Goal: Task Accomplishment & Management: Manage account settings

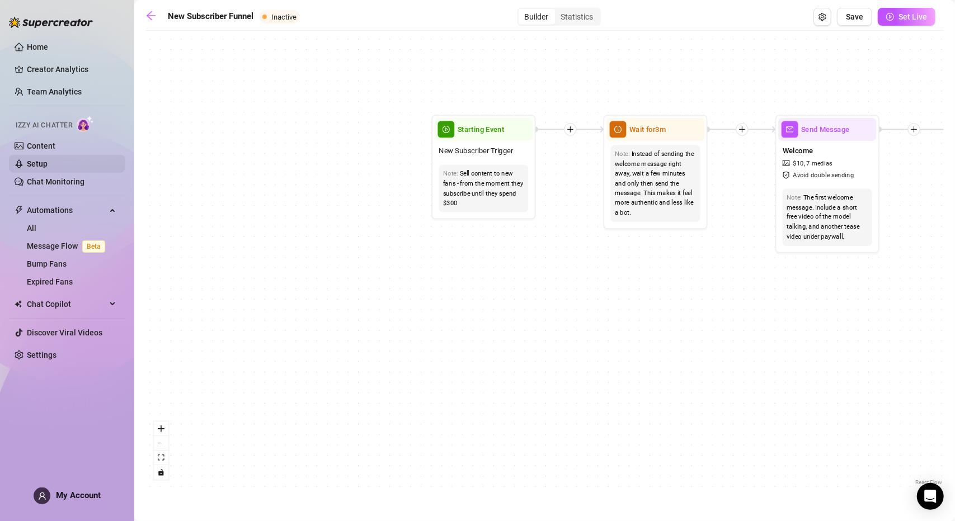
click at [48, 161] on link "Setup" at bounding box center [37, 163] width 21 height 9
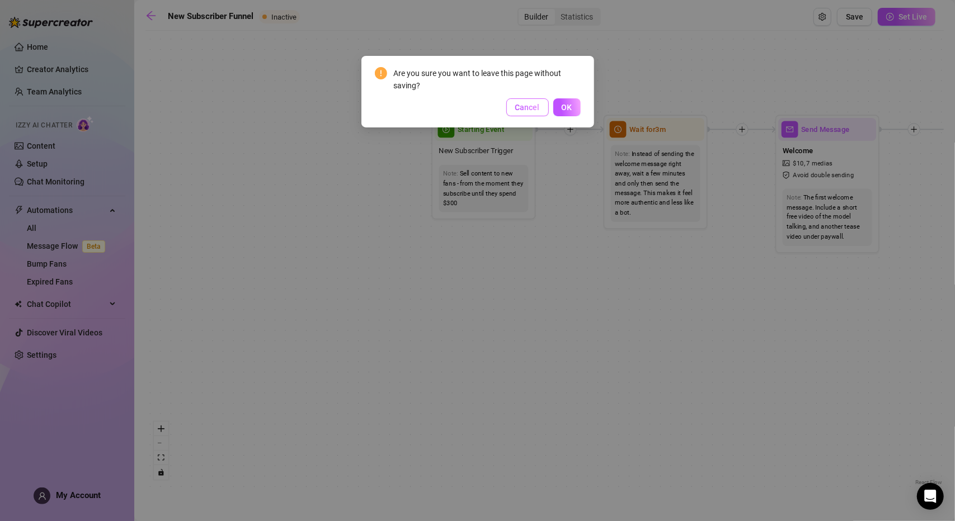
click at [515, 107] on button "Cancel" at bounding box center [527, 107] width 43 height 18
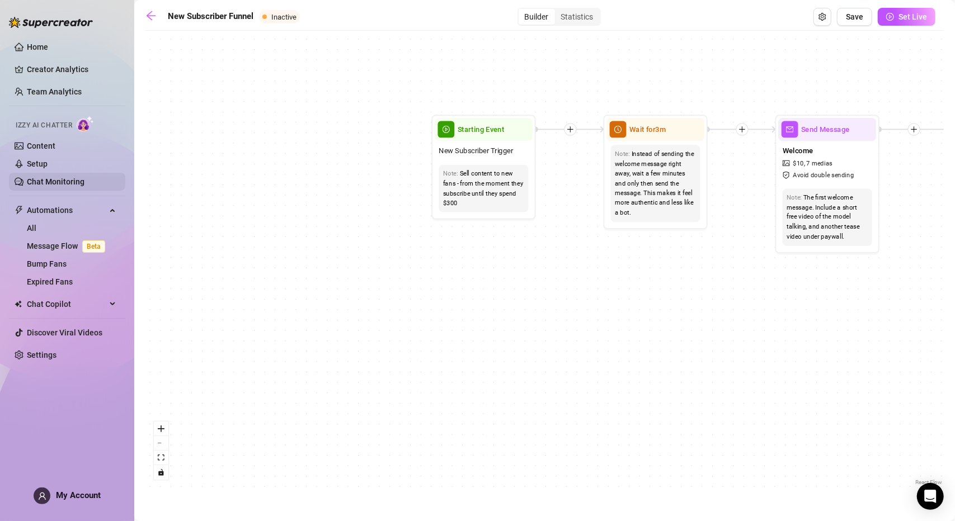
click at [41, 181] on link "Chat Monitoring" at bounding box center [56, 181] width 58 height 9
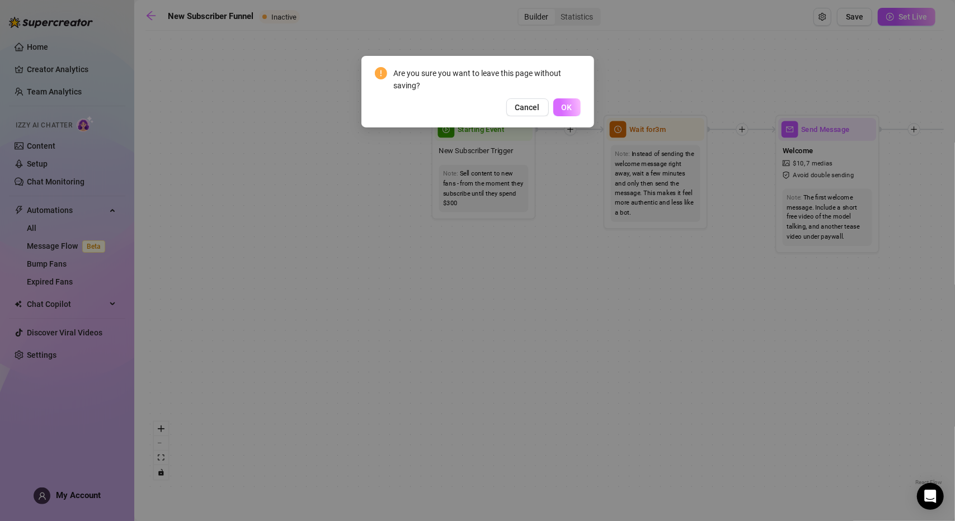
click at [566, 112] on button "OK" at bounding box center [566, 107] width 27 height 18
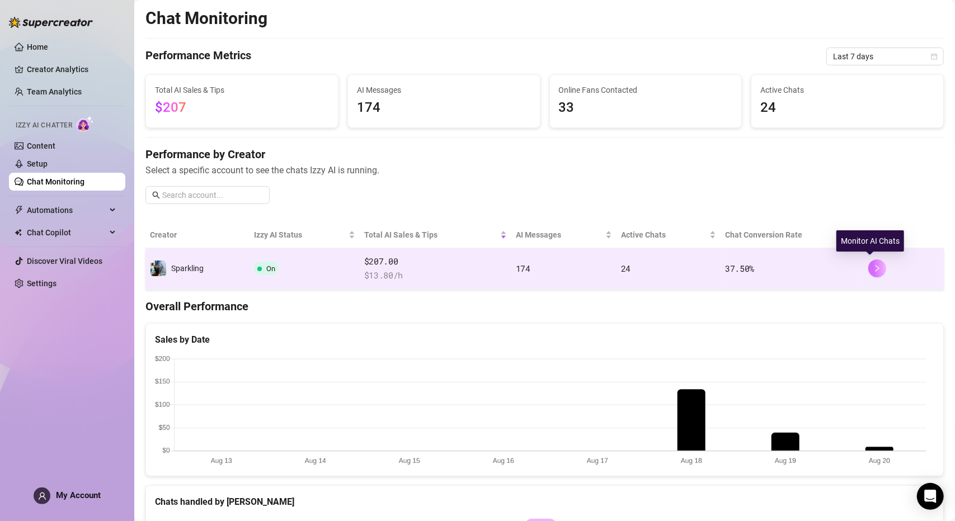
click at [873, 267] on icon "right" at bounding box center [877, 269] width 8 height 8
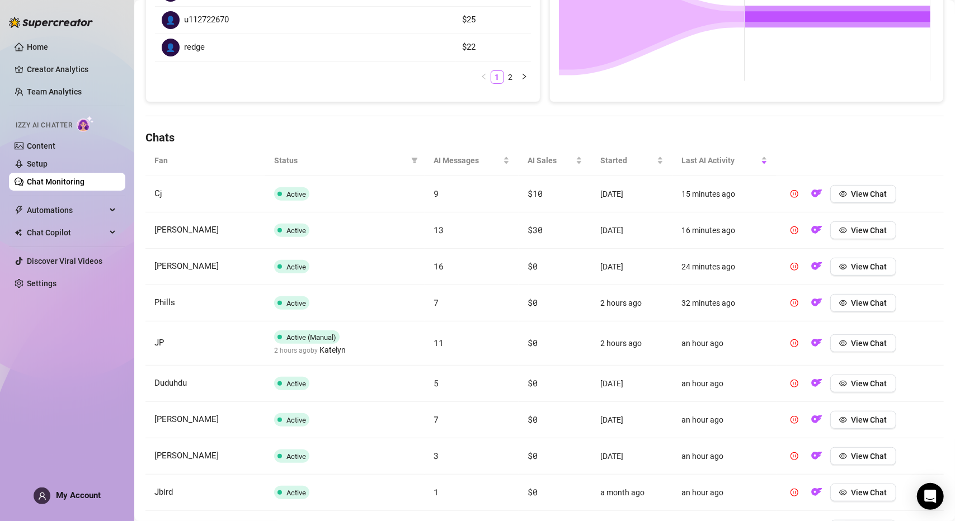
scroll to position [363, 0]
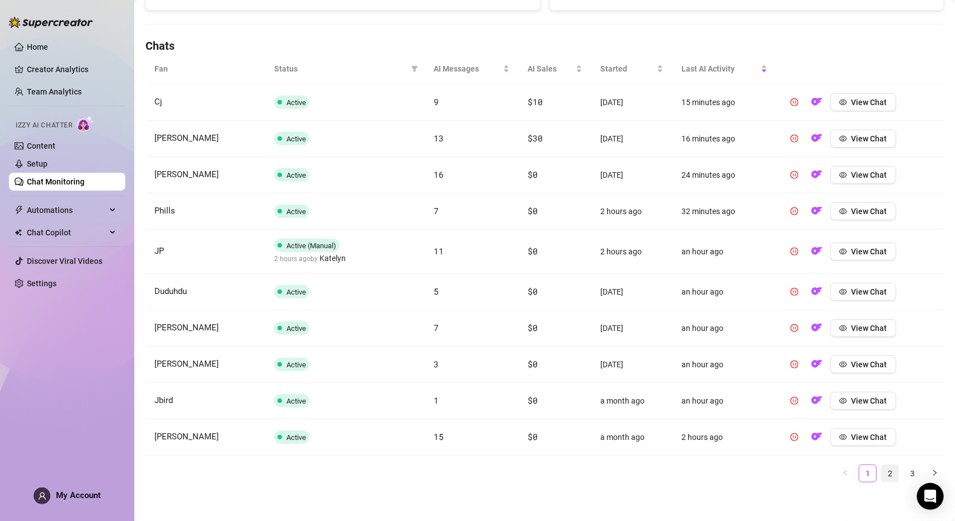
click at [882, 468] on link "2" at bounding box center [890, 473] width 17 height 17
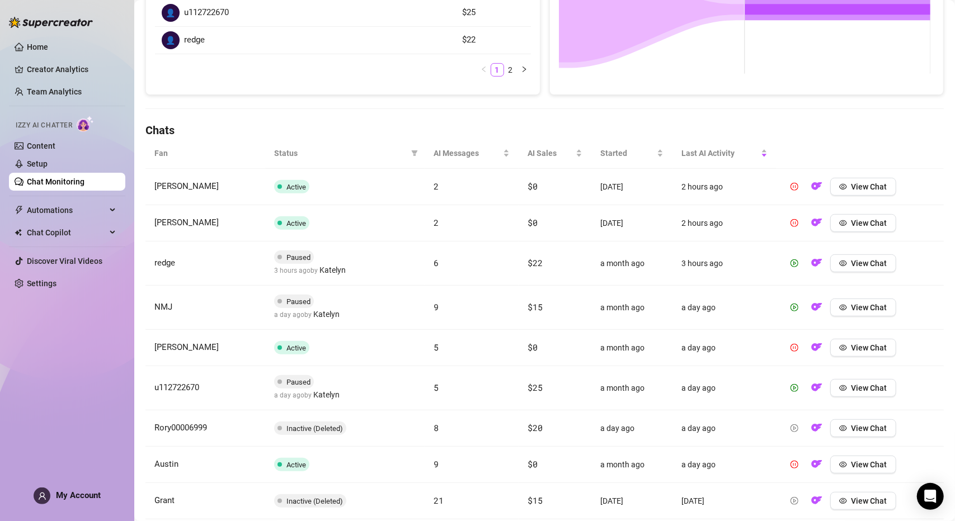
scroll to position [387, 0]
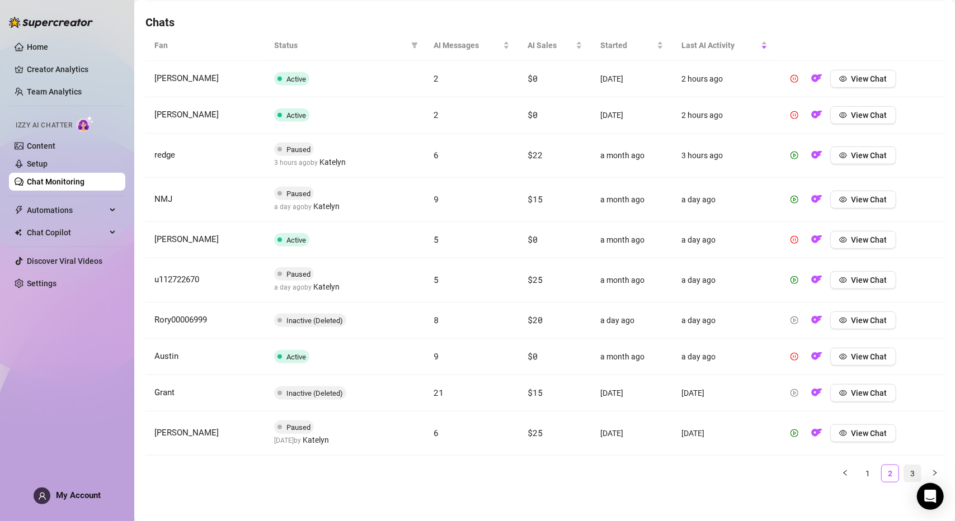
click at [904, 465] on link "3" at bounding box center [912, 473] width 17 height 17
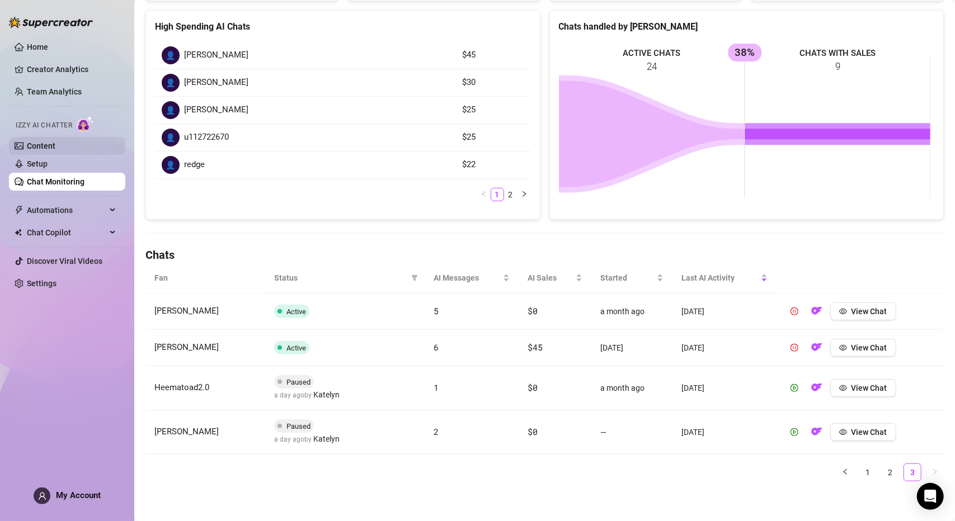
click at [55, 148] on link "Content" at bounding box center [41, 146] width 29 height 9
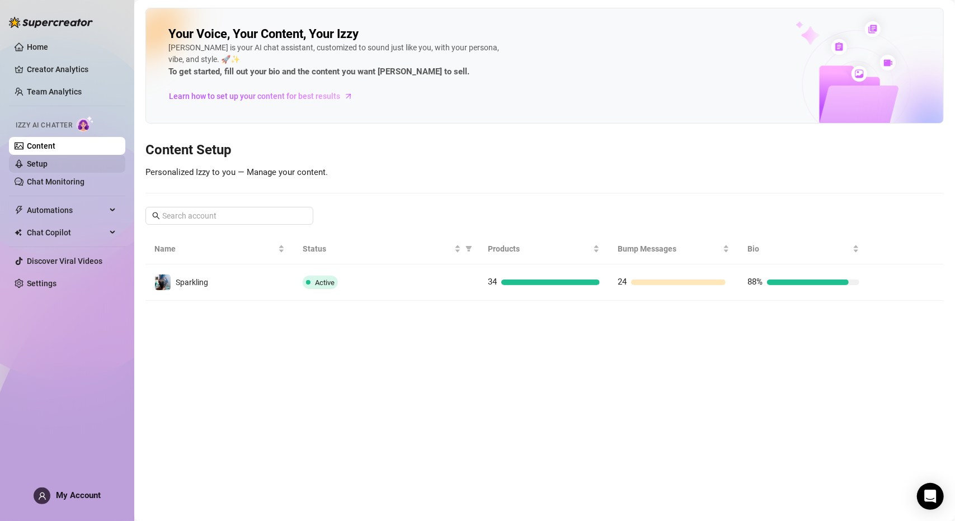
click at [48, 165] on link "Setup" at bounding box center [37, 163] width 21 height 9
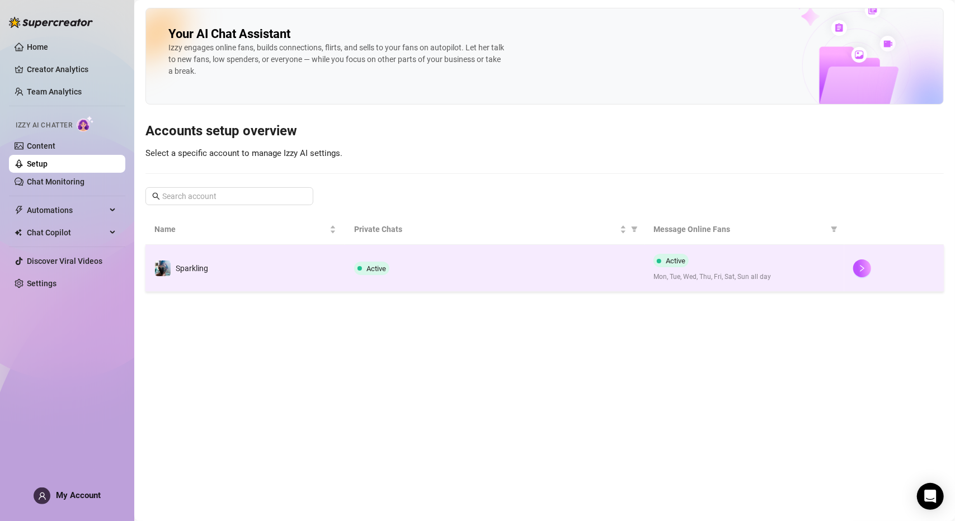
click at [425, 262] on div "Active" at bounding box center [494, 268] width 281 height 13
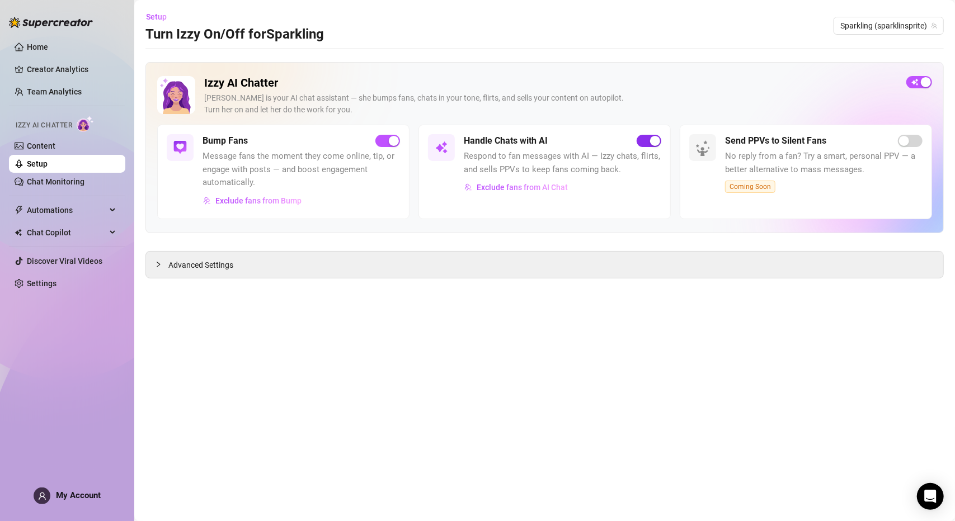
click at [651, 142] on div "button" at bounding box center [655, 141] width 10 height 10
click at [926, 84] on div "button" at bounding box center [926, 82] width 10 height 10
click at [55, 148] on link "Content" at bounding box center [41, 146] width 29 height 9
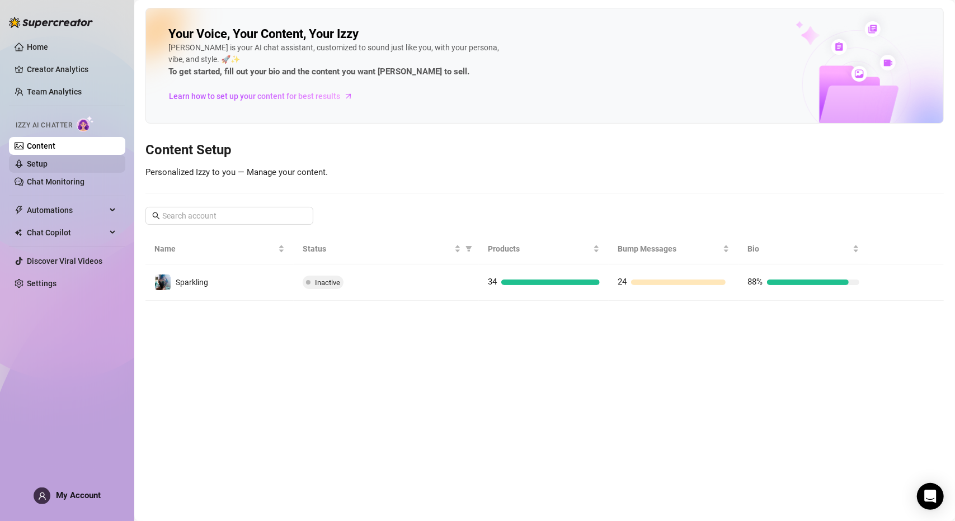
click at [27, 161] on link "Setup" at bounding box center [37, 163] width 21 height 9
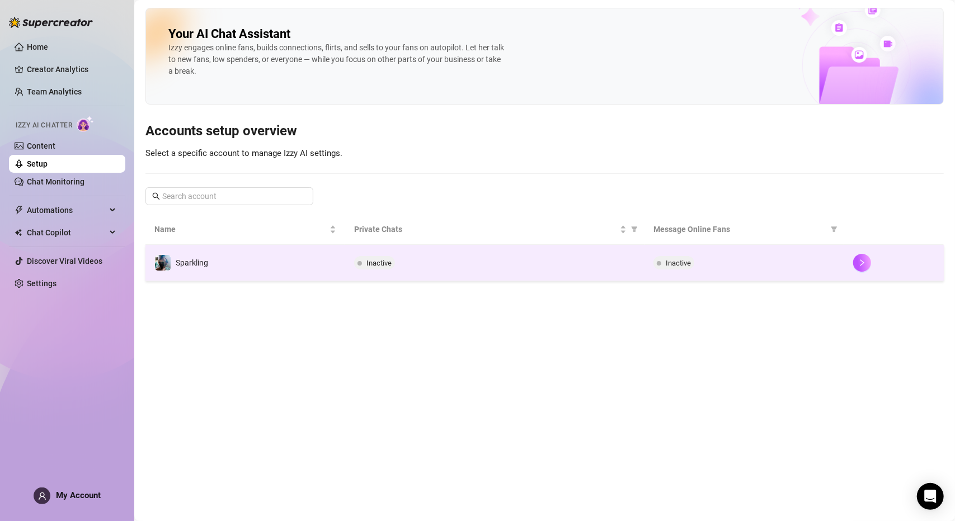
click at [184, 267] on div "Sparkling" at bounding box center [192, 263] width 32 height 12
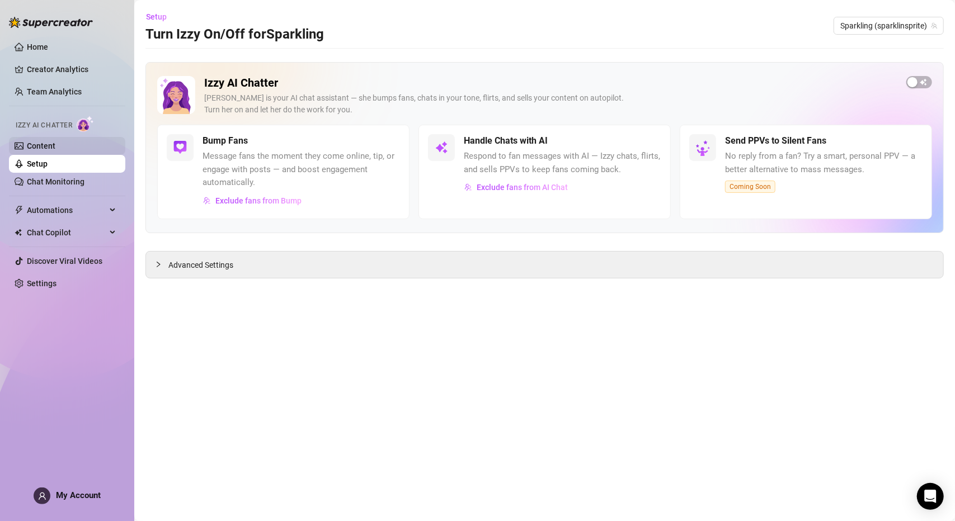
click at [55, 150] on link "Content" at bounding box center [41, 146] width 29 height 9
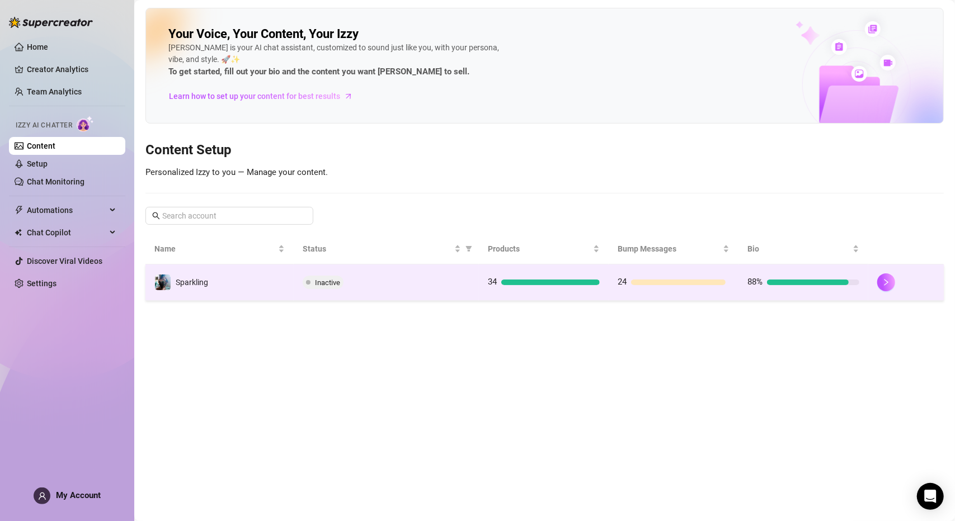
click at [236, 281] on td "Sparkling" at bounding box center [219, 283] width 148 height 36
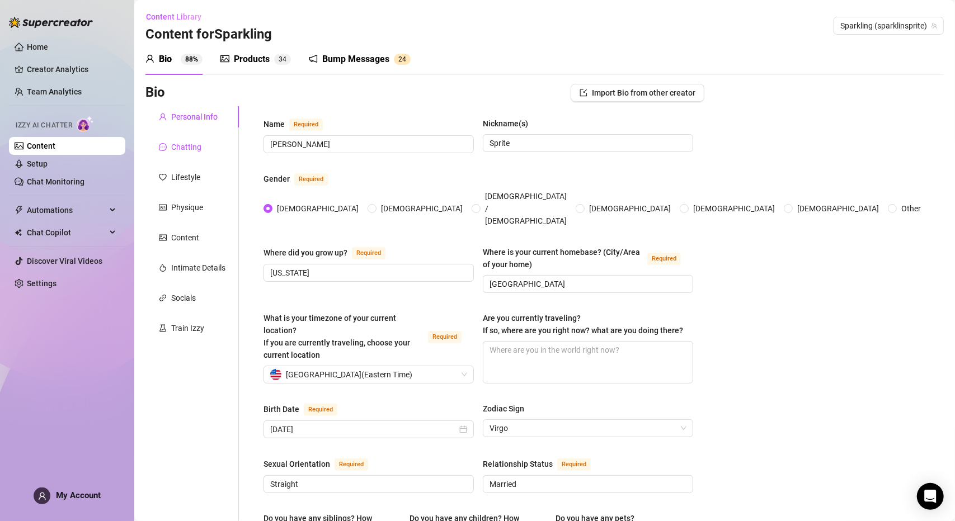
click at [199, 147] on div "Chatting" at bounding box center [186, 147] width 30 height 12
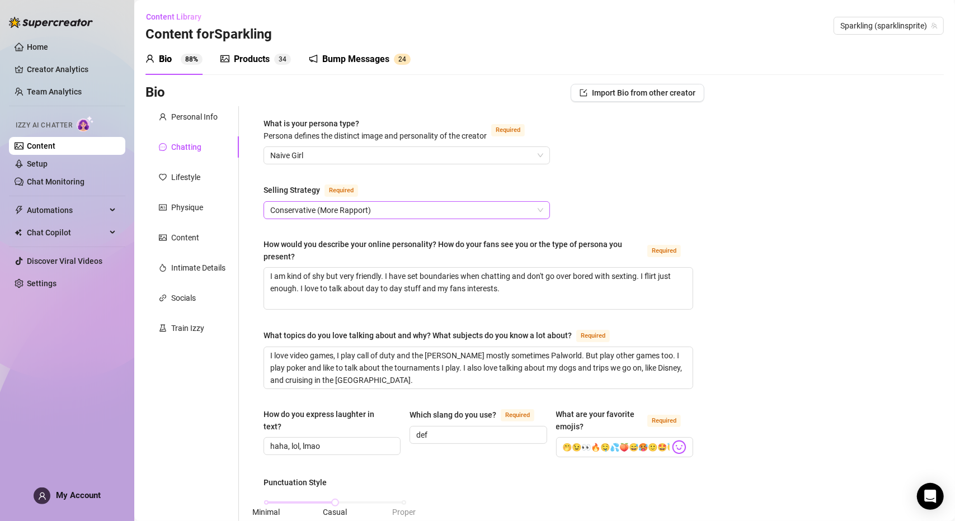
click at [334, 212] on span "Conservative (More Rapport)" at bounding box center [406, 210] width 273 height 17
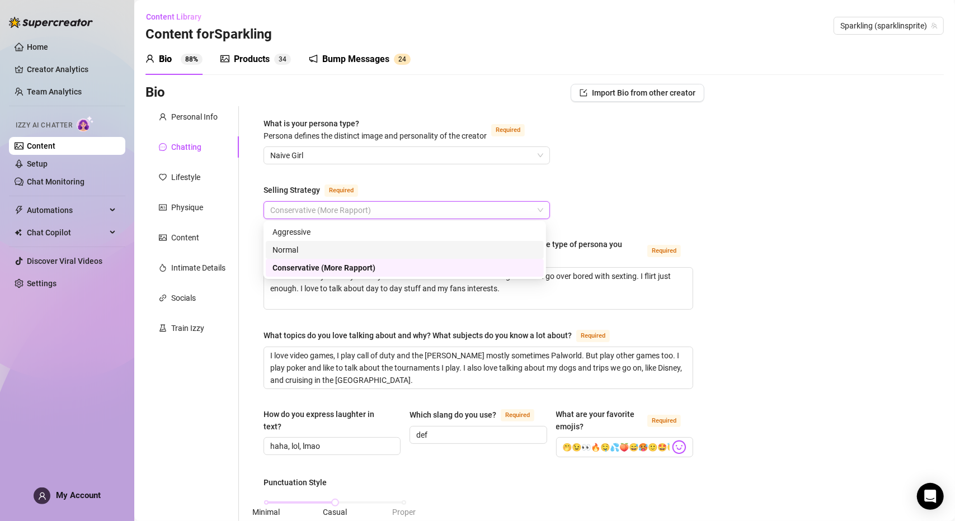
click at [365, 253] on div "Normal" at bounding box center [404, 250] width 265 height 12
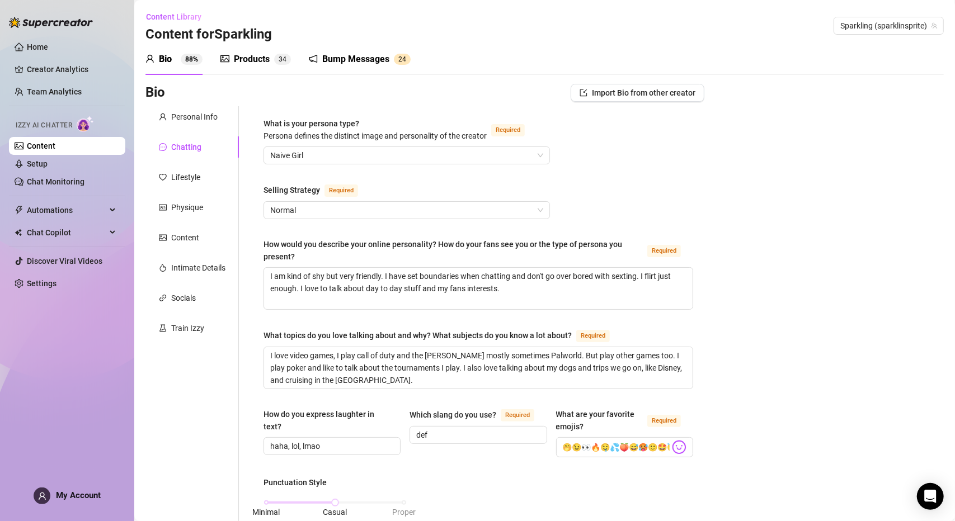
click at [175, 243] on div "Content" at bounding box center [185, 238] width 28 height 12
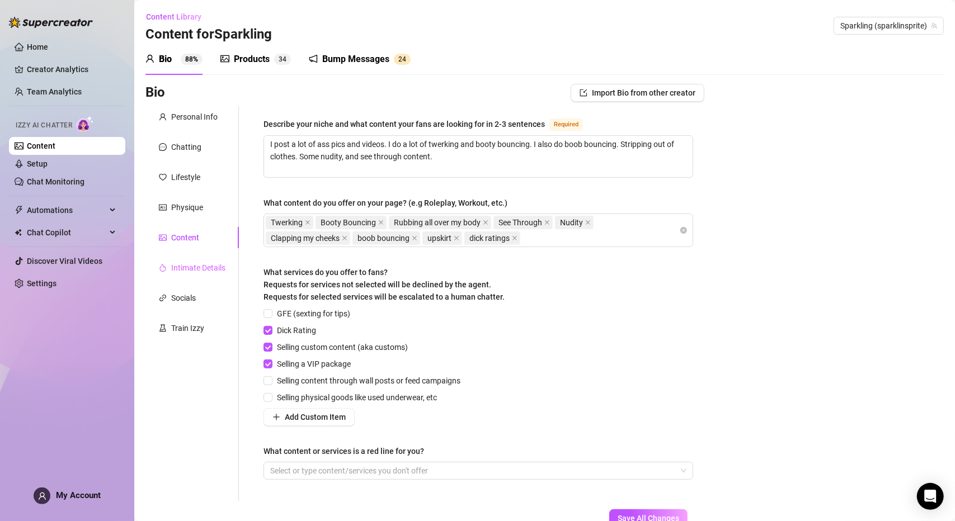
click at [199, 276] on div "Intimate Details" at bounding box center [191, 267] width 93 height 21
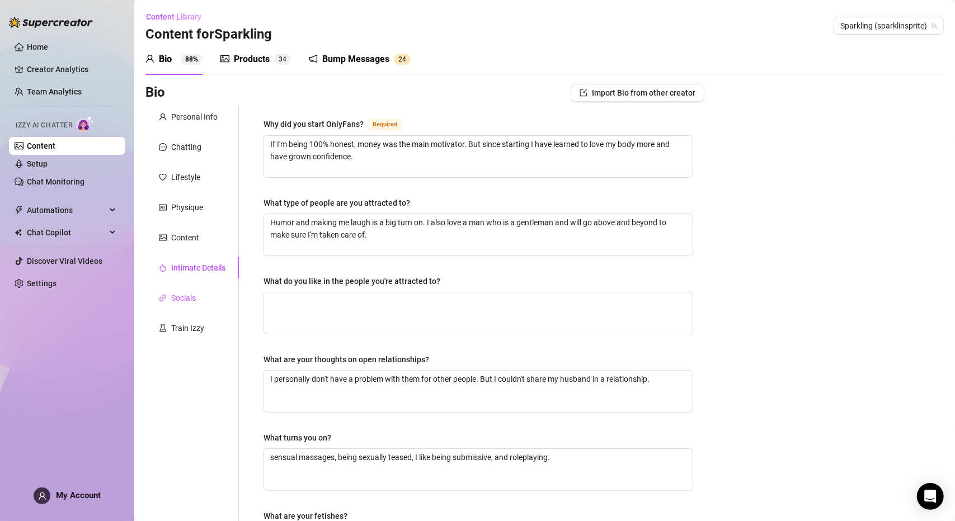
click at [191, 300] on div "Socials" at bounding box center [183, 298] width 25 height 12
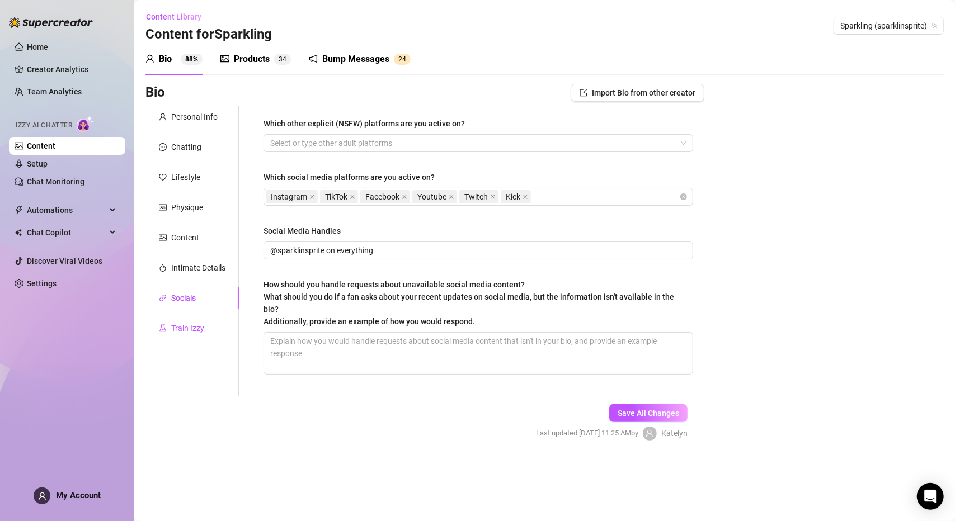
click at [191, 325] on div "Train Izzy" at bounding box center [187, 328] width 33 height 12
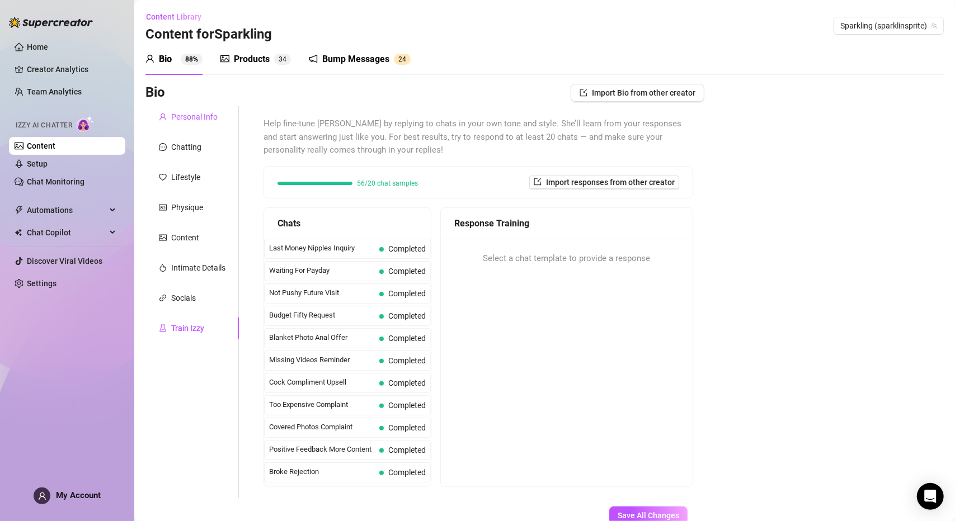
click at [171, 120] on div "Personal Info" at bounding box center [194, 117] width 46 height 12
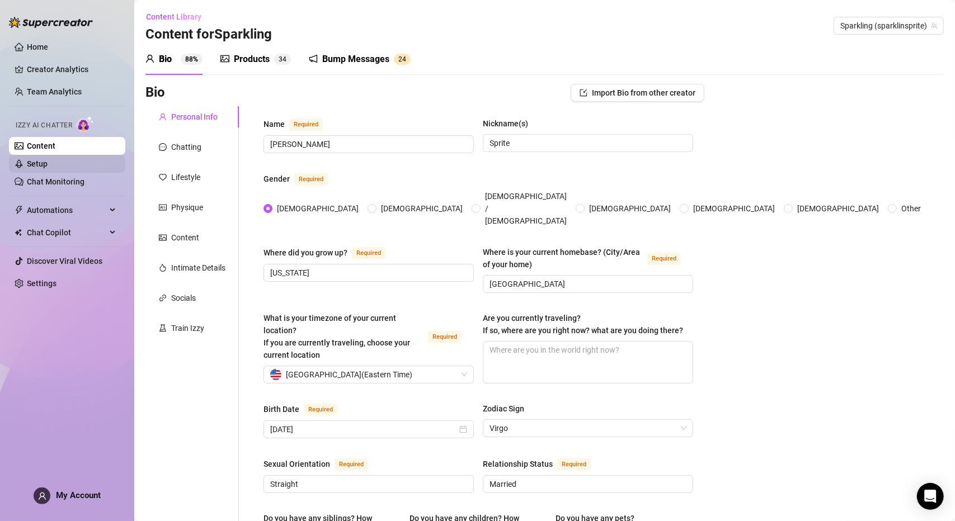
click at [48, 167] on link "Setup" at bounding box center [37, 163] width 21 height 9
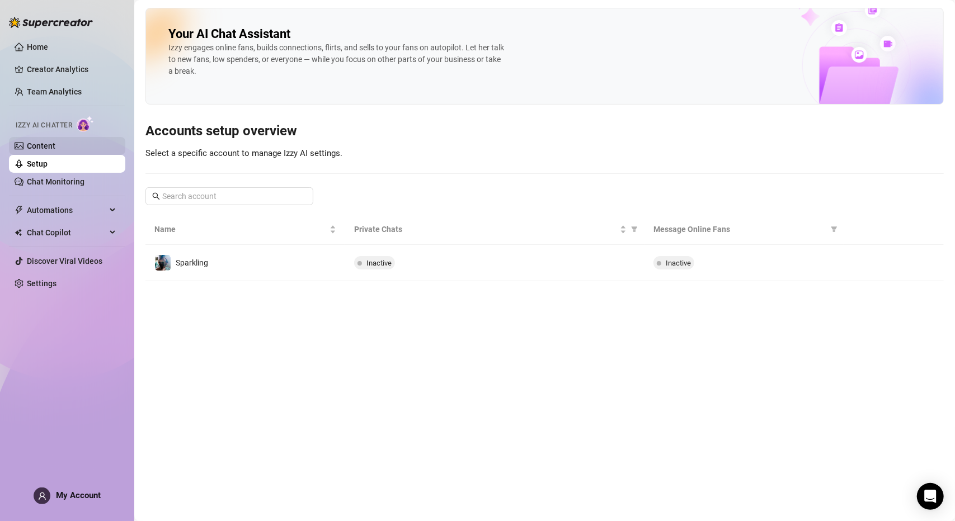
click at [55, 144] on link "Content" at bounding box center [41, 146] width 29 height 9
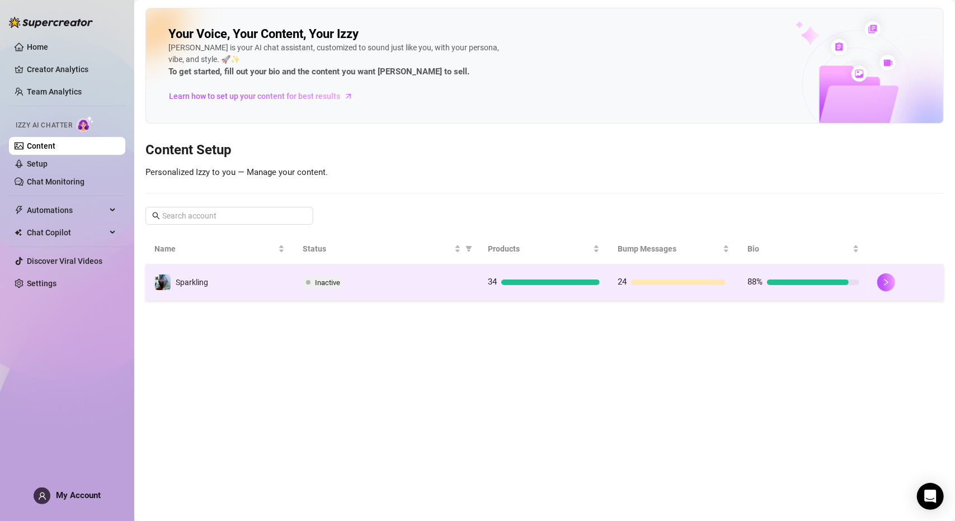
click at [227, 293] on td "Sparkling" at bounding box center [219, 283] width 148 height 36
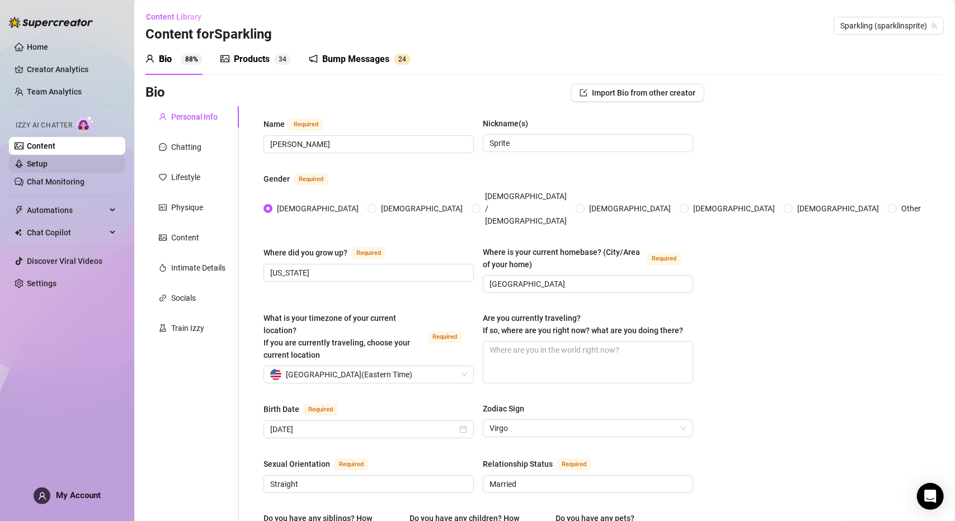
click at [48, 166] on link "Setup" at bounding box center [37, 163] width 21 height 9
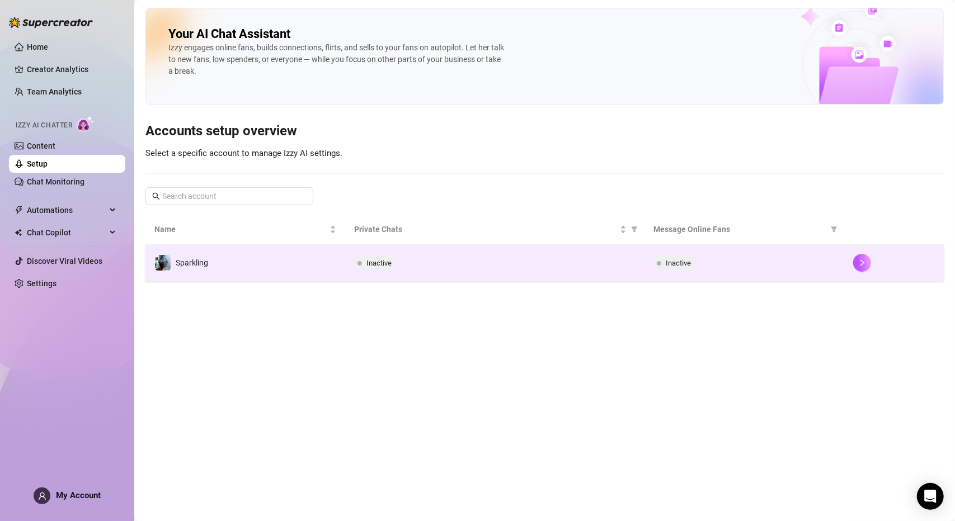
click at [284, 247] on td "Sparkling" at bounding box center [245, 263] width 200 height 36
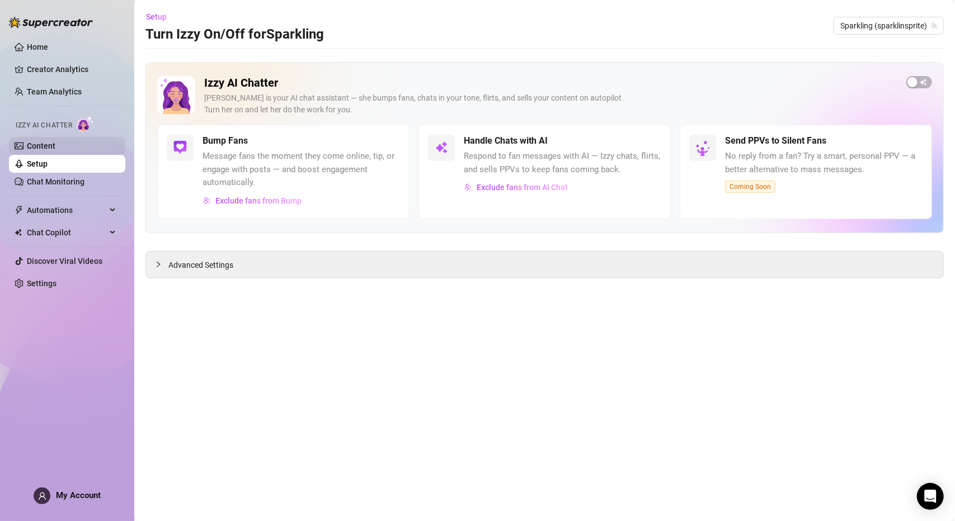
click at [55, 143] on link "Content" at bounding box center [41, 146] width 29 height 9
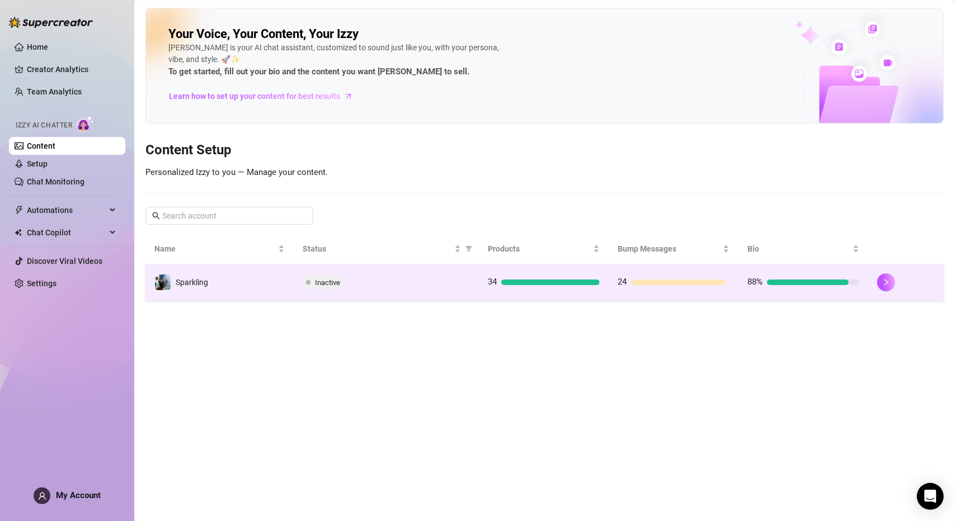
click at [277, 277] on td "Sparkling" at bounding box center [219, 283] width 148 height 36
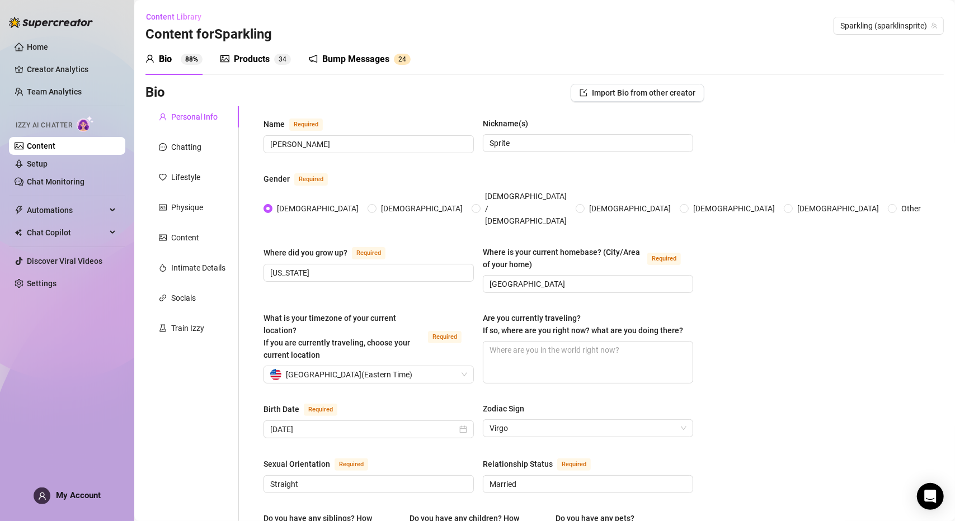
click at [263, 61] on div "Products" at bounding box center [252, 59] width 36 height 13
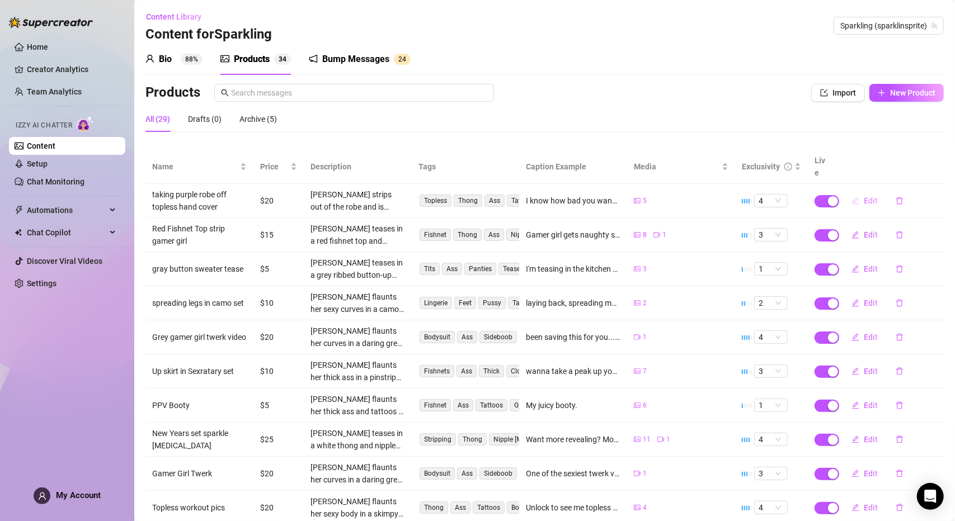
click at [864, 196] on span "Edit" at bounding box center [871, 200] width 14 height 9
type textarea "I know how bad you wanna see my perky tits, but how about I take this robe off …"
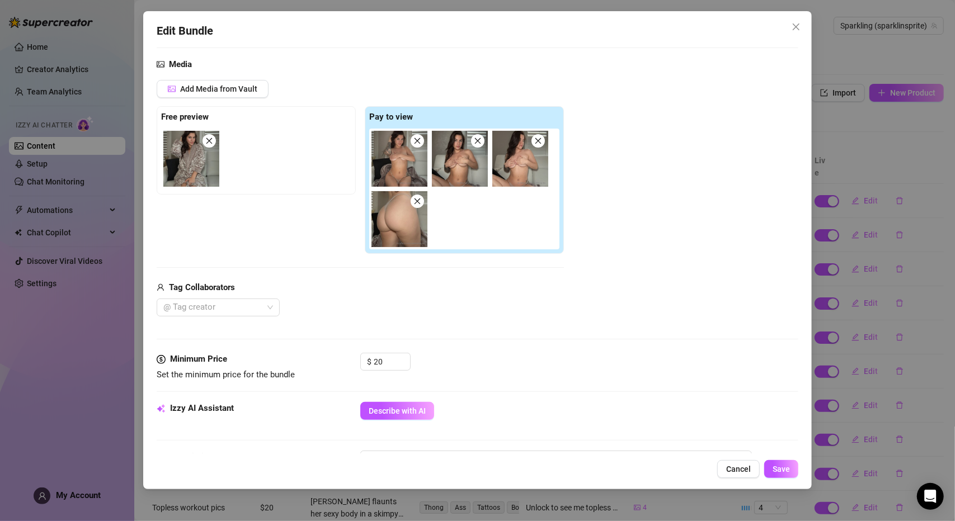
scroll to position [224, 0]
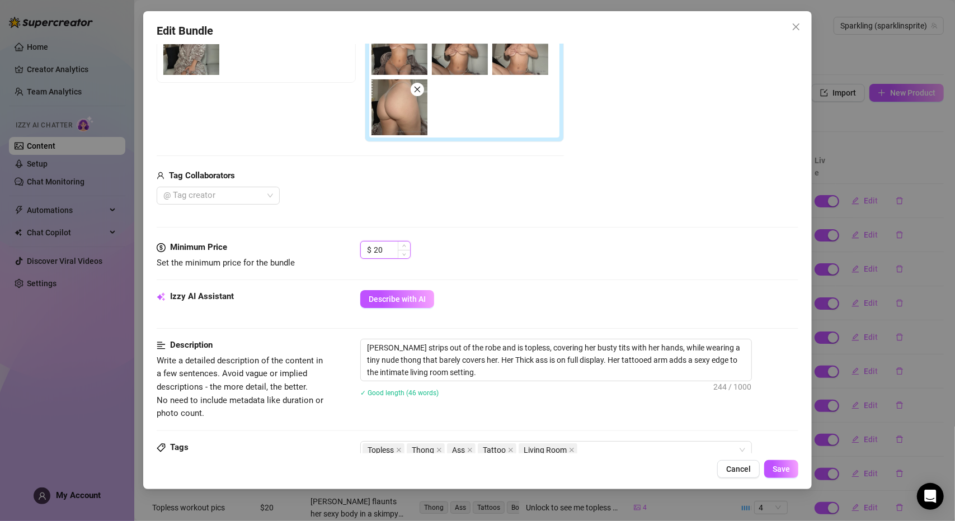
drag, startPoint x: 389, startPoint y: 252, endPoint x: 374, endPoint y: 248, distance: 16.1
click at [374, 248] on input "20" at bounding box center [392, 250] width 36 height 17
type input "15"
click at [549, 246] on div "$ 15" at bounding box center [579, 255] width 438 height 28
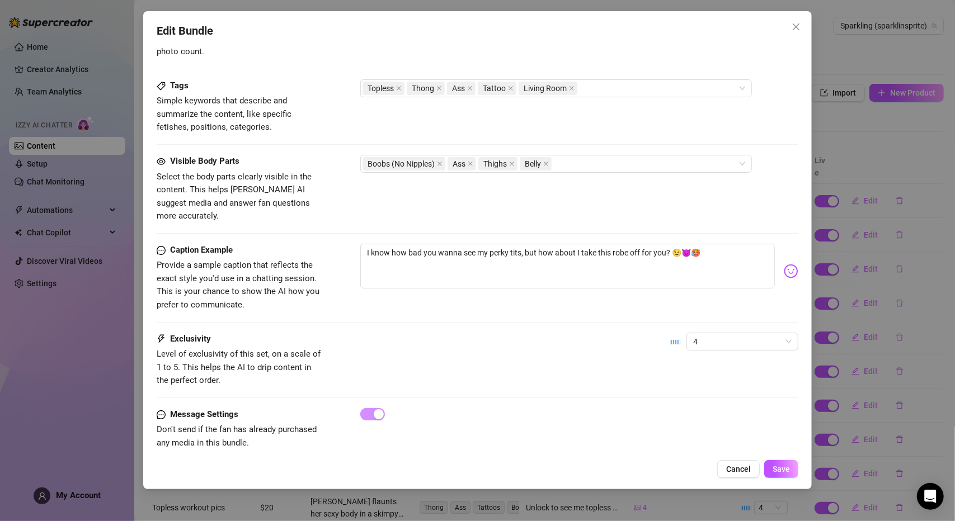
scroll to position [586, 0]
click at [791, 466] on button "Save" at bounding box center [781, 469] width 34 height 18
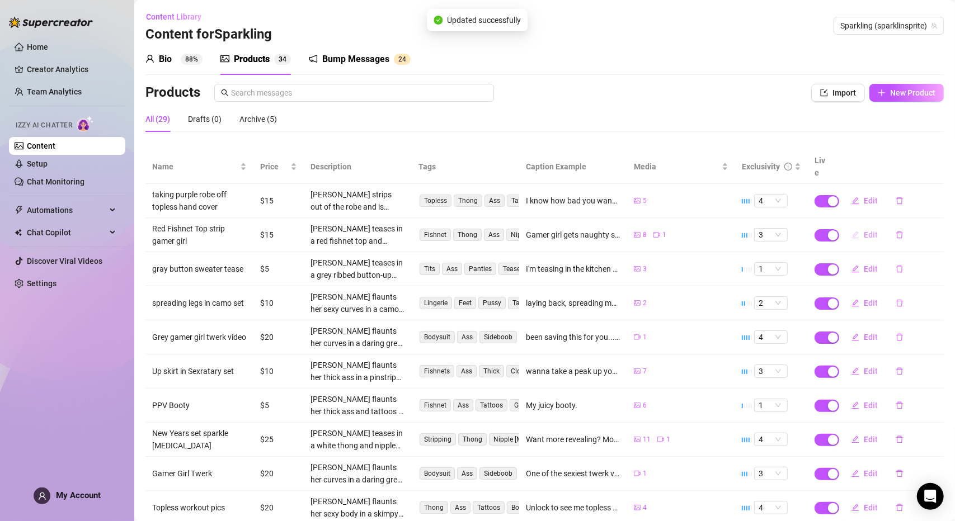
click at [866, 230] on span "Edit" at bounding box center [871, 234] width 14 height 9
type textarea "Gamer girl gets naughty striping down to [MEDICAL_DATA] and thong. 🥵💦"
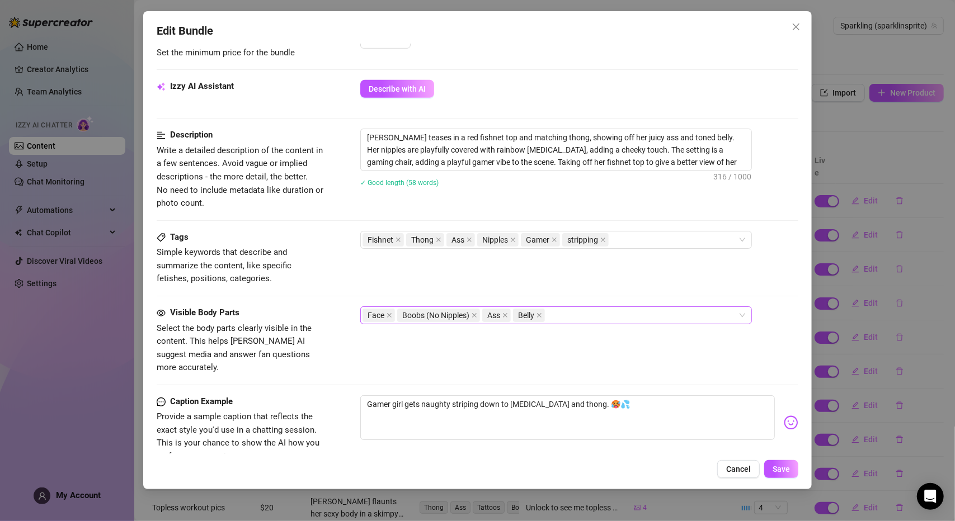
scroll to position [503, 0]
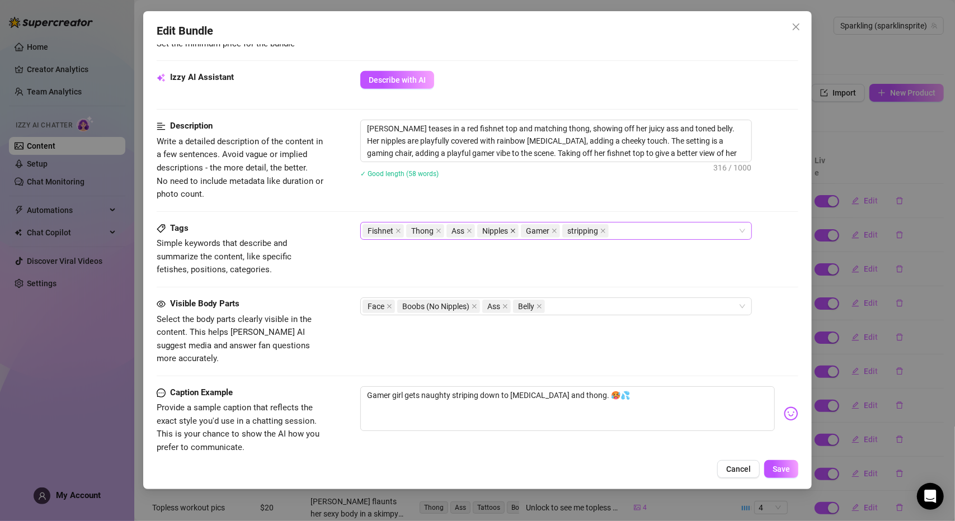
click at [511, 229] on icon "close" at bounding box center [513, 231] width 4 height 4
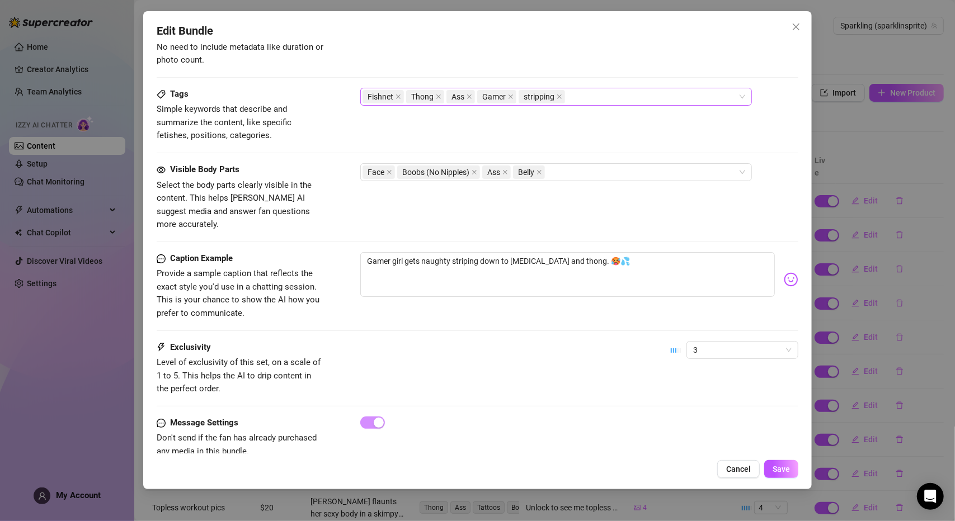
scroll to position [647, 0]
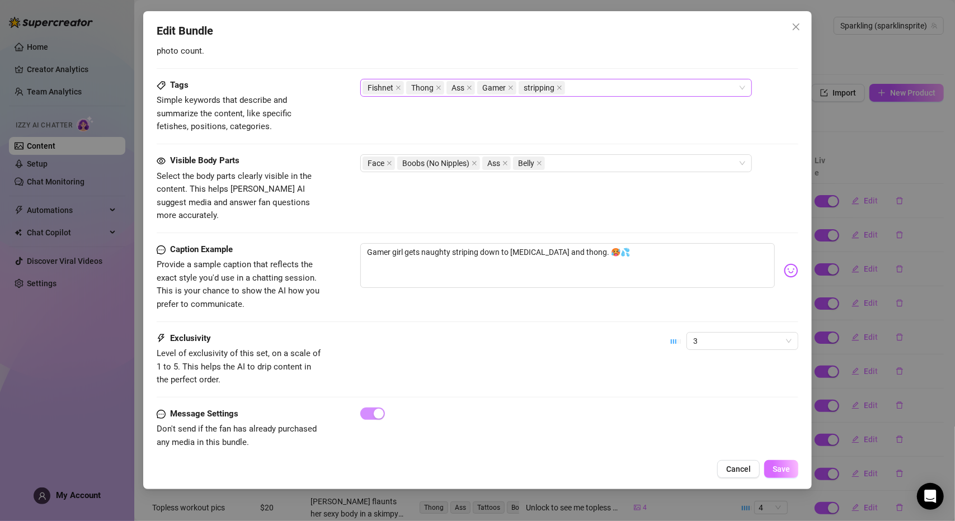
click at [785, 472] on span "Save" at bounding box center [780, 469] width 17 height 9
